Goal: Transaction & Acquisition: Book appointment/travel/reservation

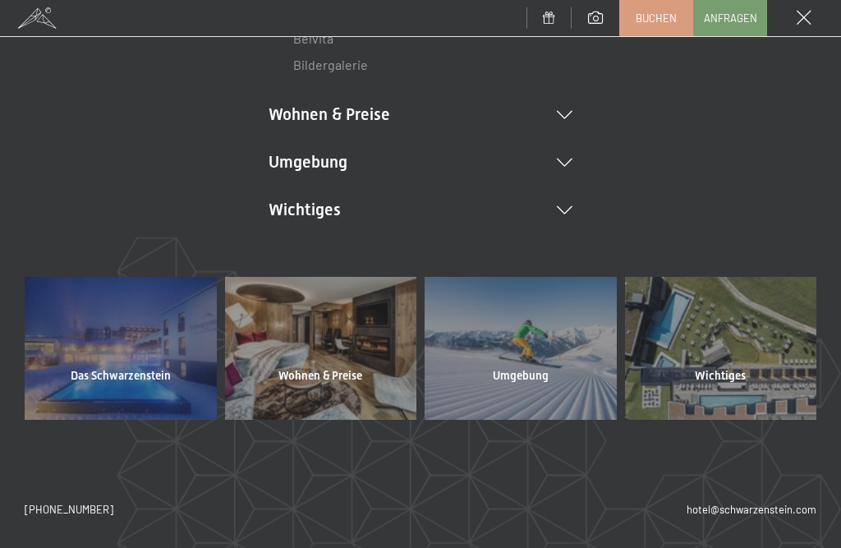
scroll to position [369, 0]
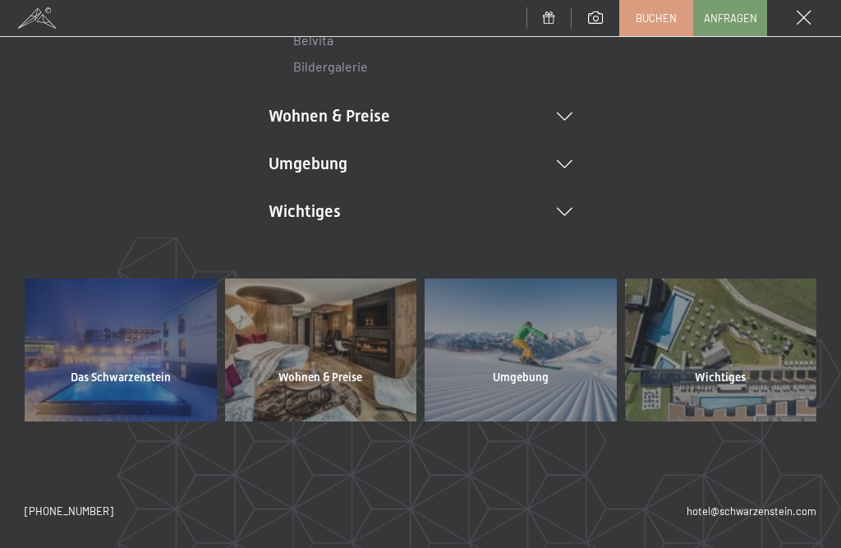
click at [337, 346] on div at bounding box center [321, 349] width 192 height 143
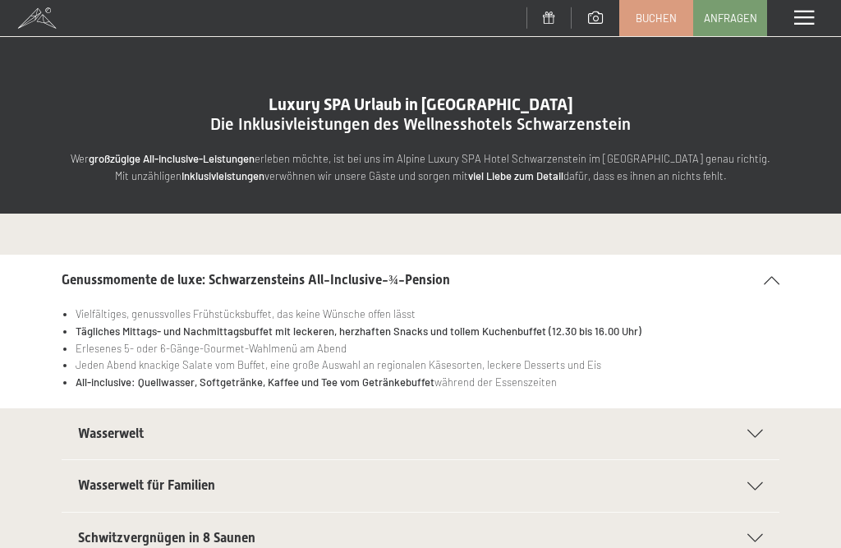
click at [820, 14] on div "Menü" at bounding box center [804, 18] width 74 height 36
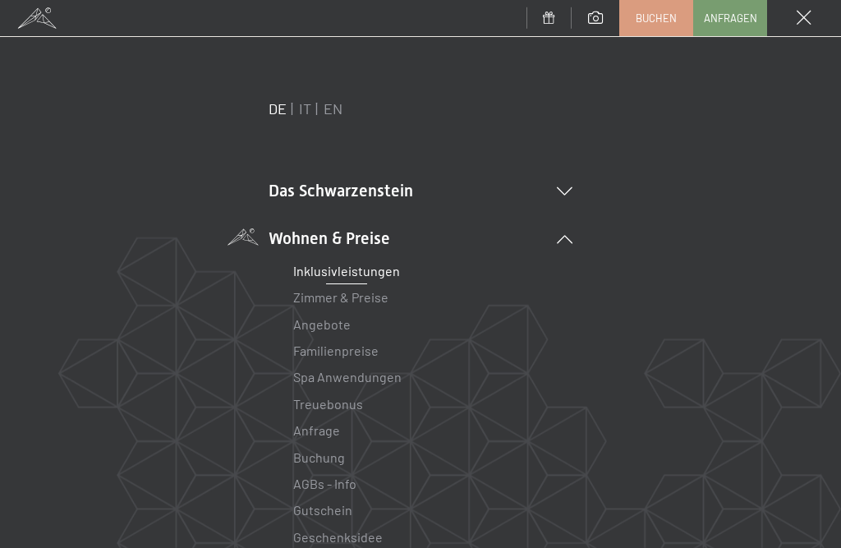
click at [339, 107] on link "EN" at bounding box center [332, 108] width 19 height 18
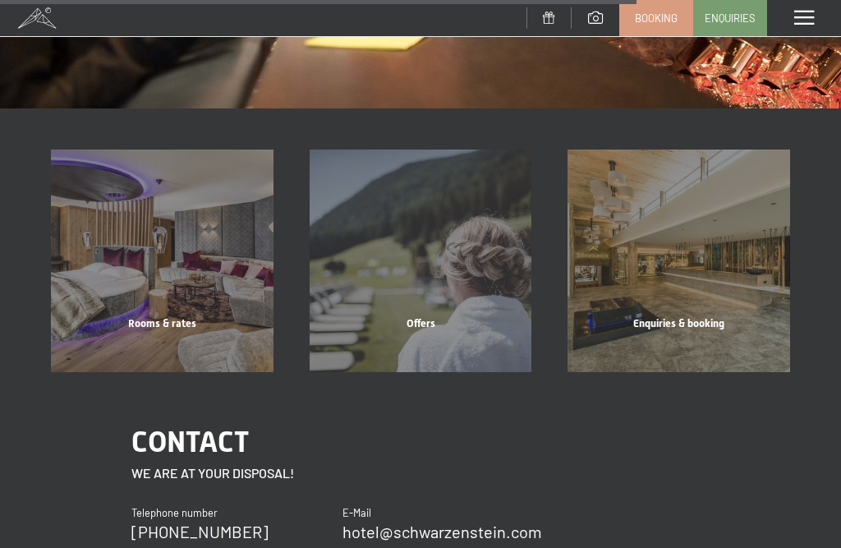
scroll to position [1539, 0]
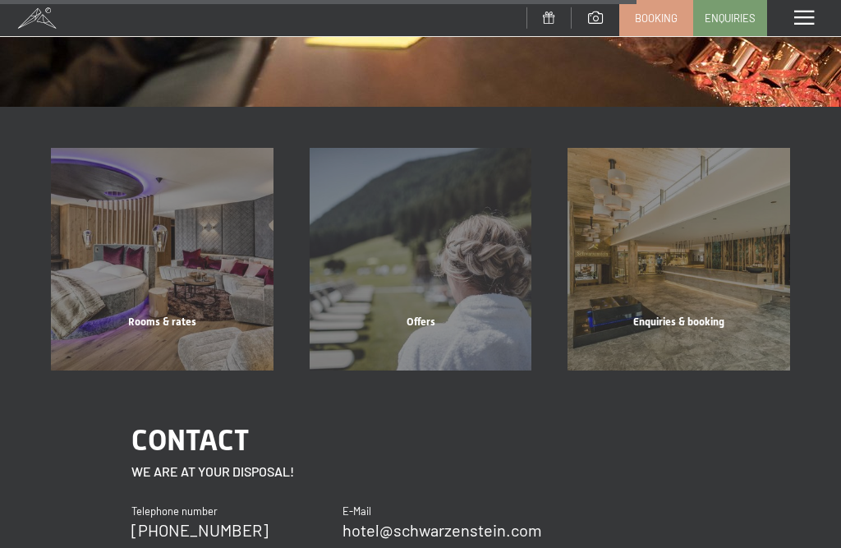
click at [164, 314] on div "Rooms & rates" at bounding box center [162, 342] width 259 height 56
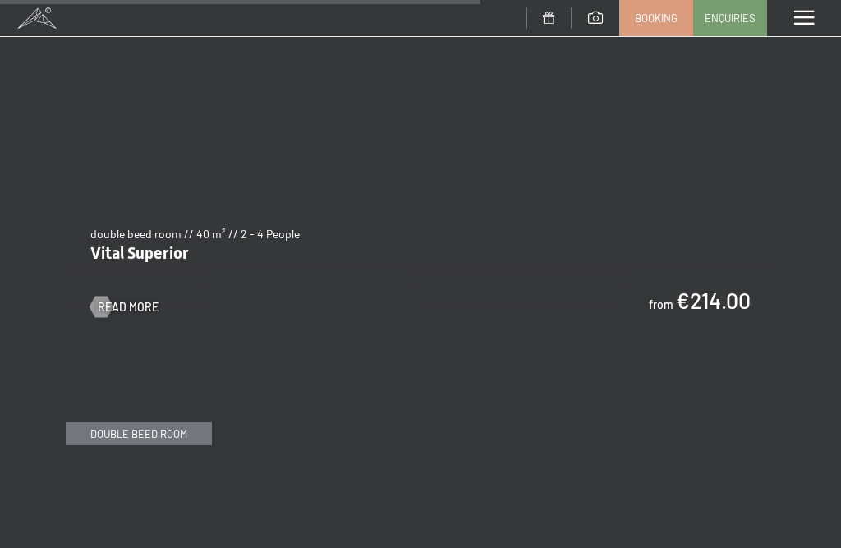
scroll to position [4369, 0]
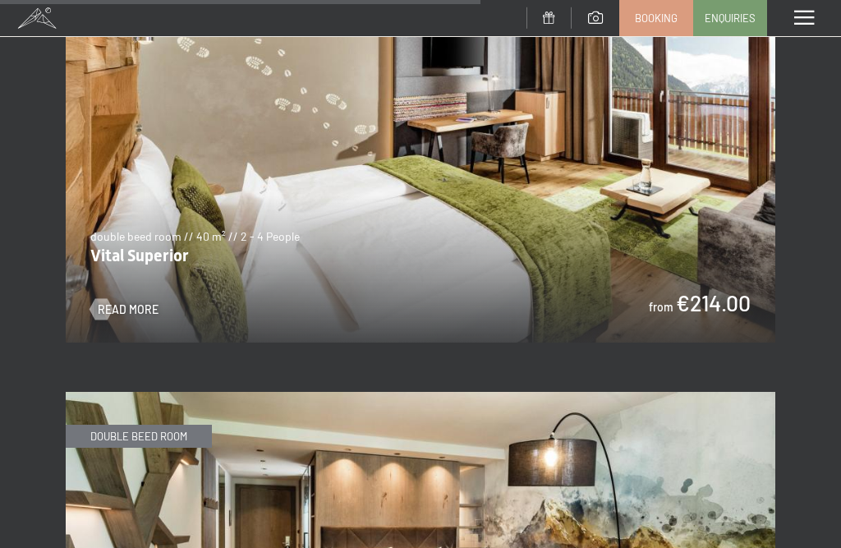
click at [482, 225] on img at bounding box center [420, 142] width 709 height 399
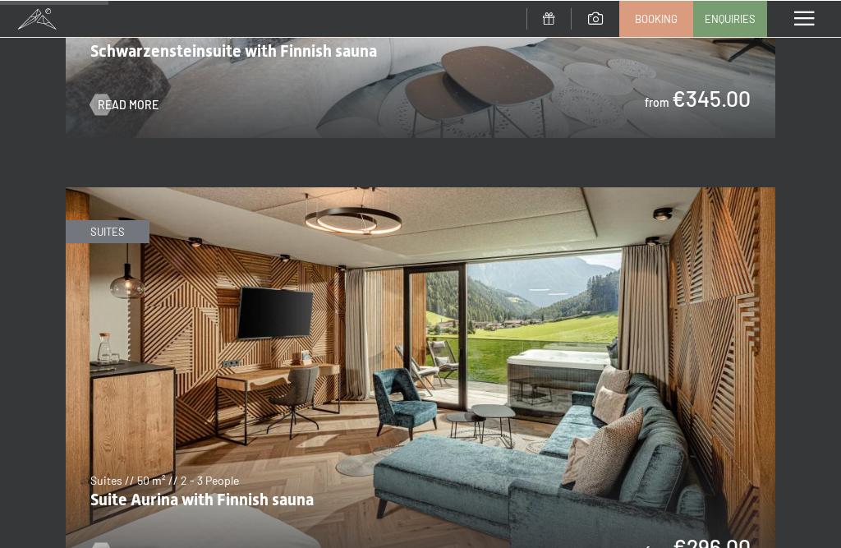
scroll to position [986, 0]
